Goal: Task Accomplishment & Management: Use online tool/utility

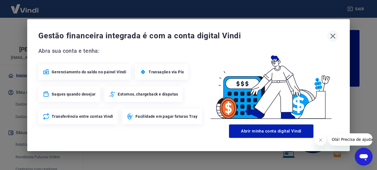
click at [333, 36] on icon "button" at bounding box center [333, 35] width 5 height 5
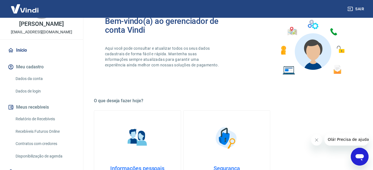
scroll to position [51, 0]
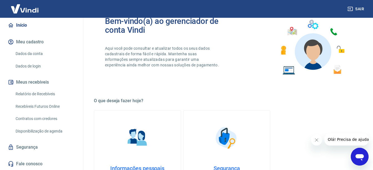
click at [45, 105] on link "Recebíveis Futuros Online" at bounding box center [44, 106] width 63 height 11
